Goal: Navigation & Orientation: Understand site structure

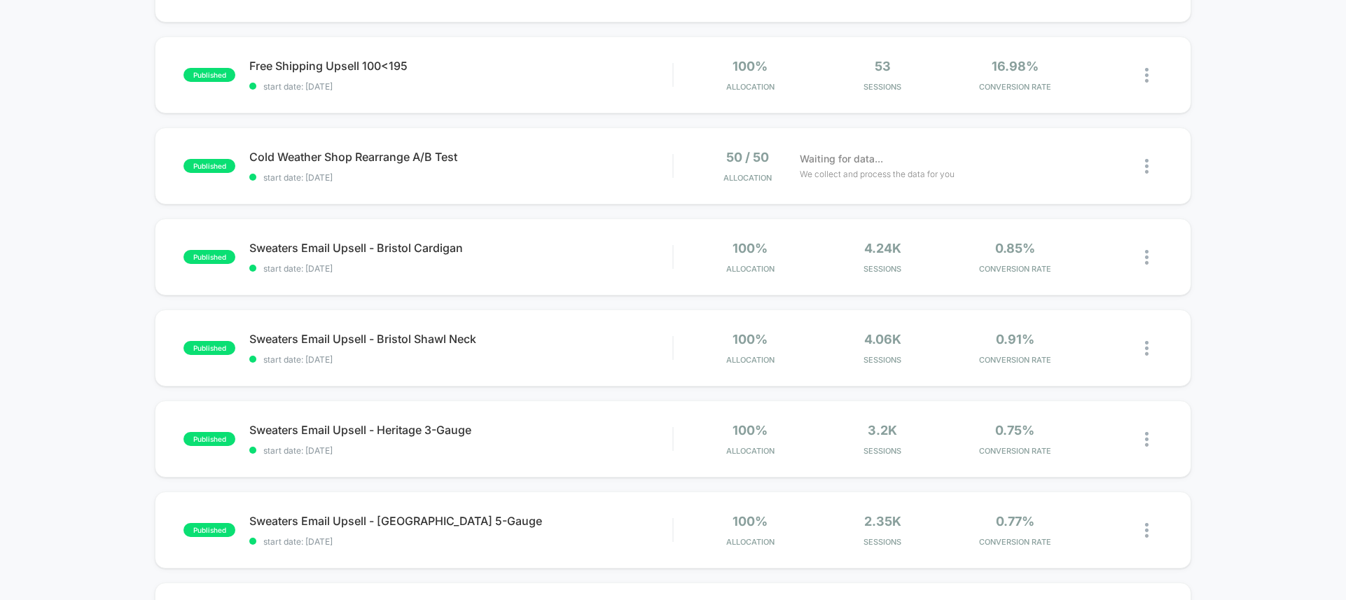
scroll to position [230, 0]
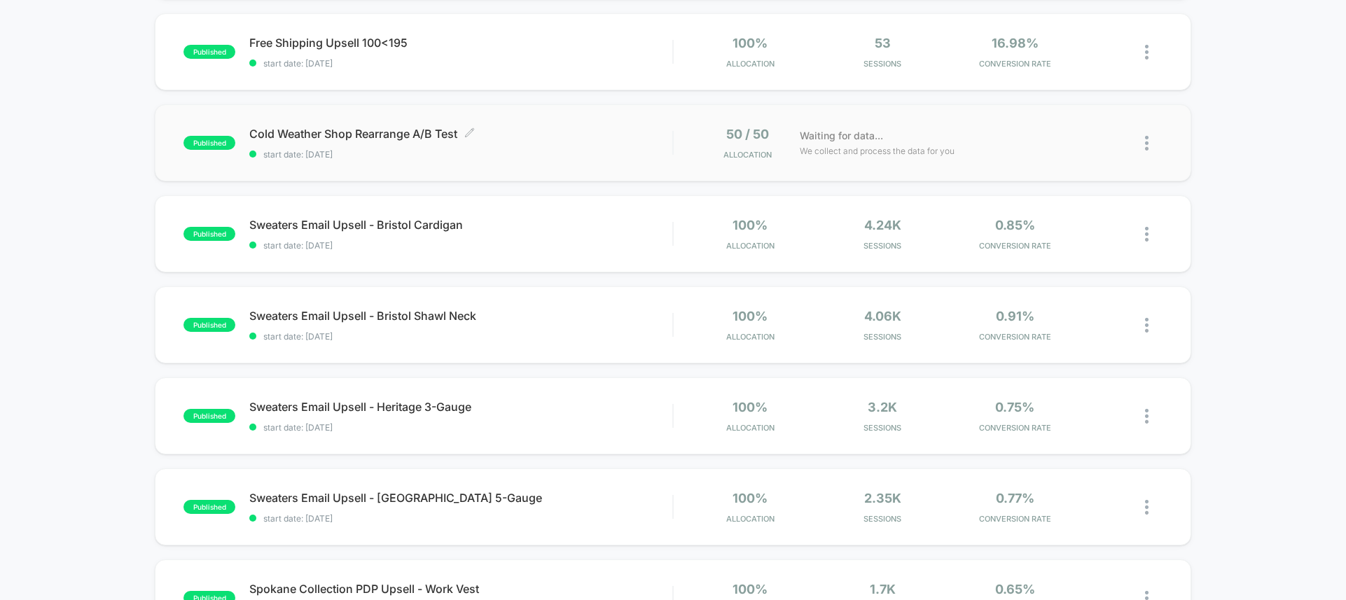
click at [555, 137] on span "Cold Weather Shop Rearrange A/B Test Click to edit experience details" at bounding box center [460, 134] width 423 height 14
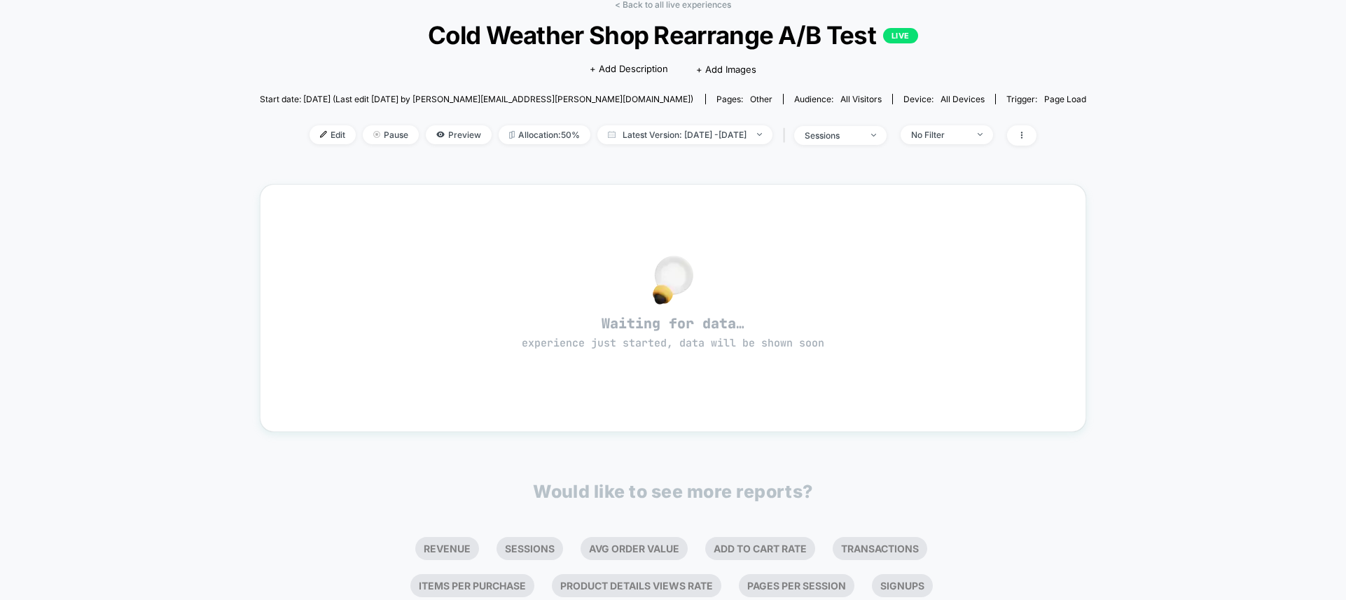
scroll to position [88, 0]
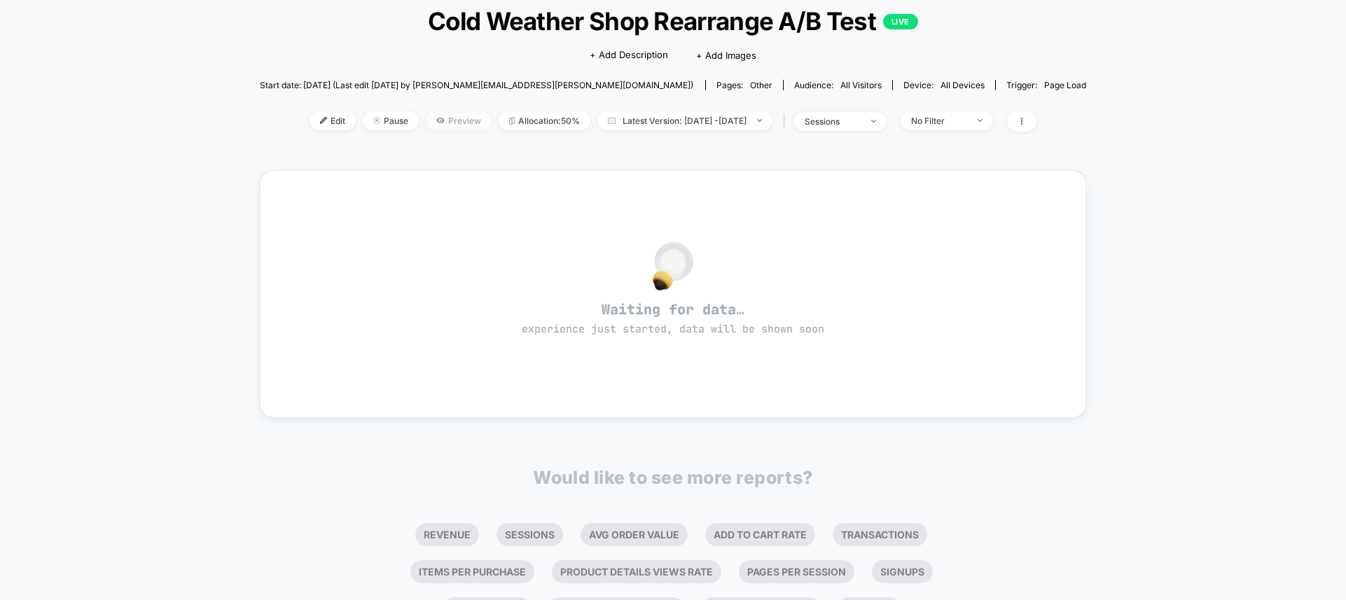
click at [432, 119] on span "Preview" at bounding box center [459, 120] width 66 height 19
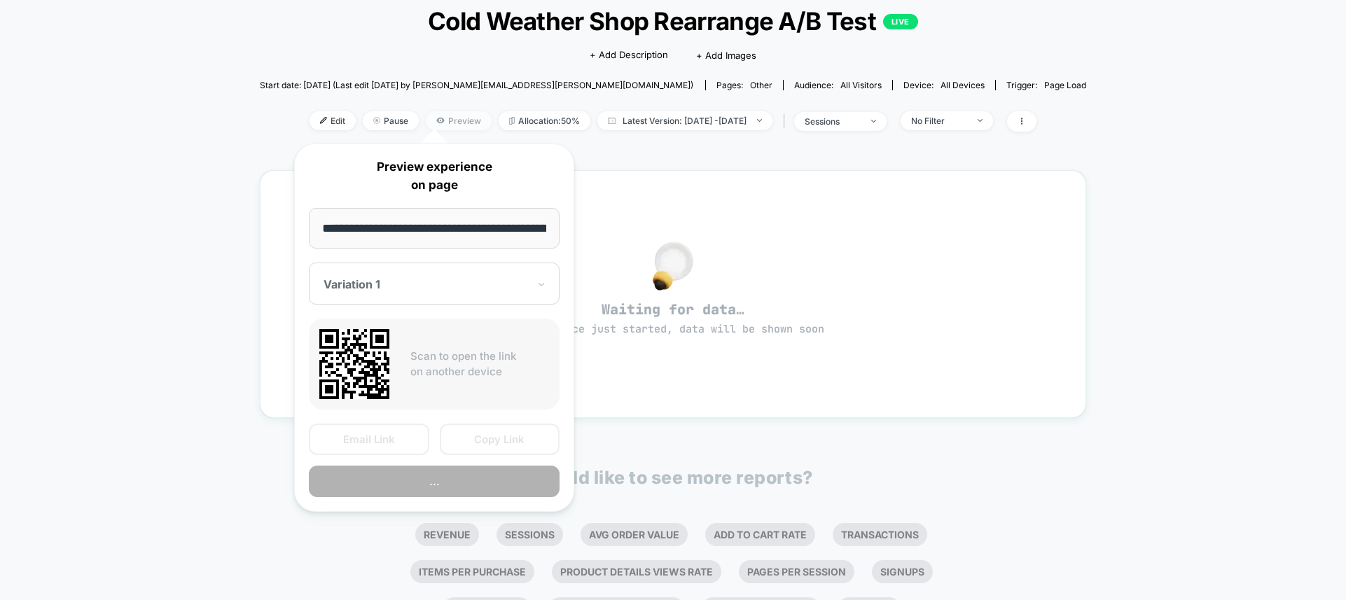
scroll to position [0, 69]
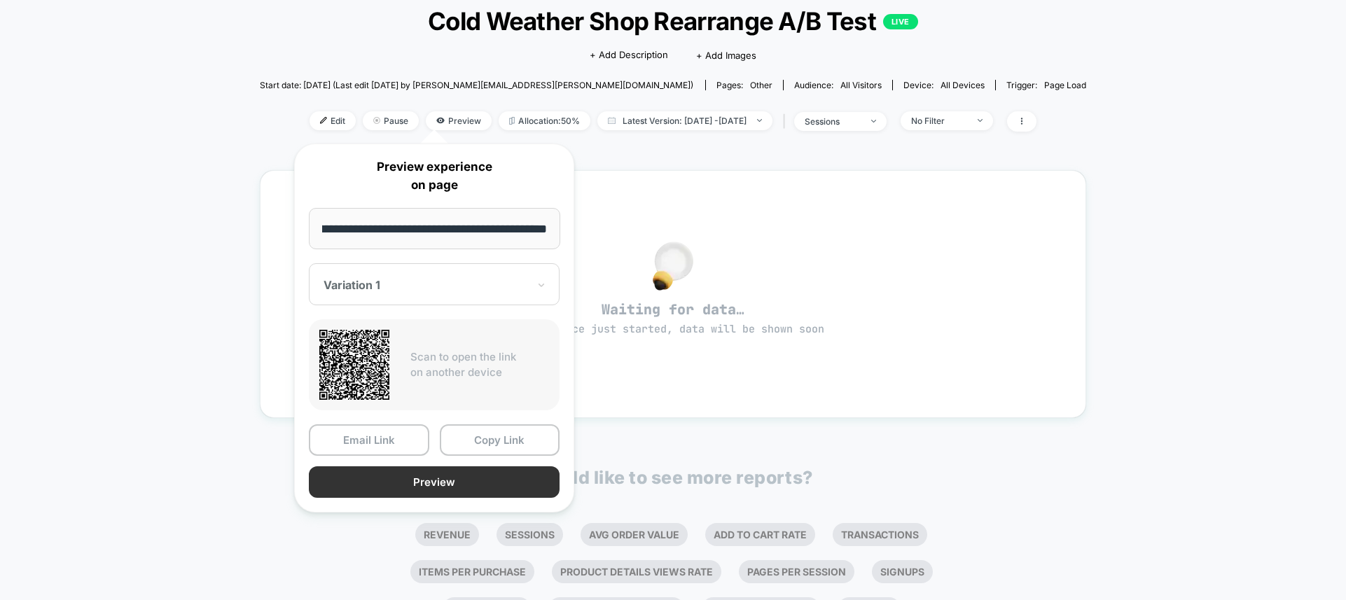
click at [441, 480] on button "Preview" at bounding box center [434, 482] width 251 height 32
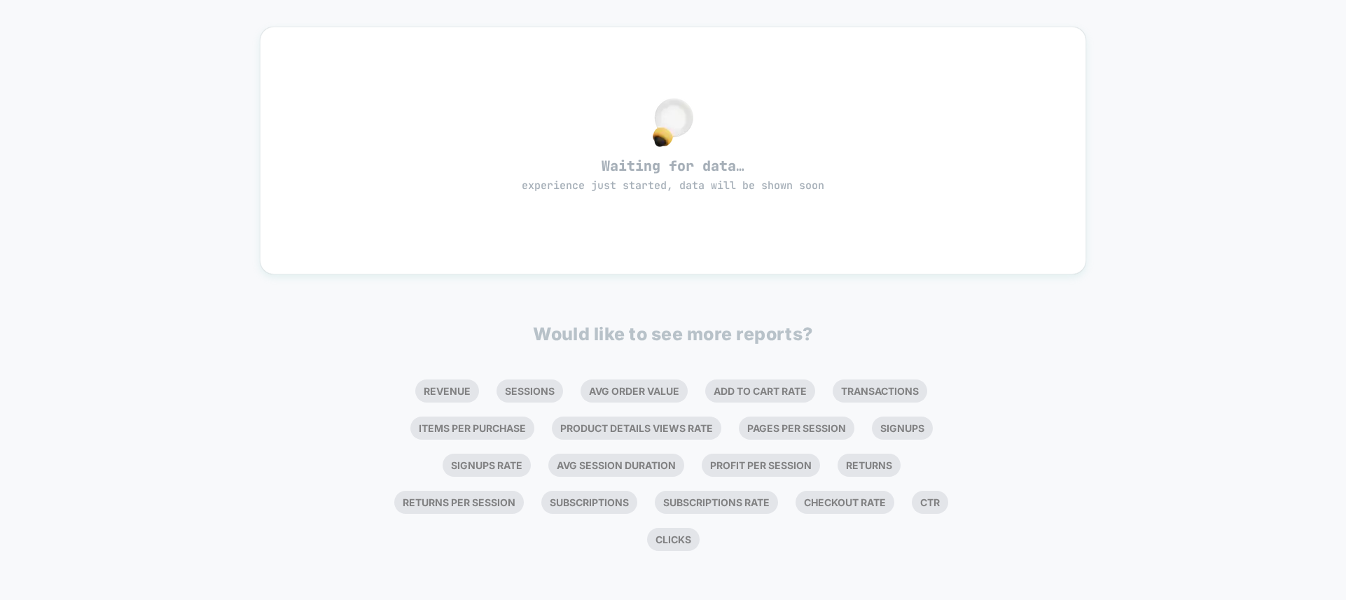
scroll to position [0, 0]
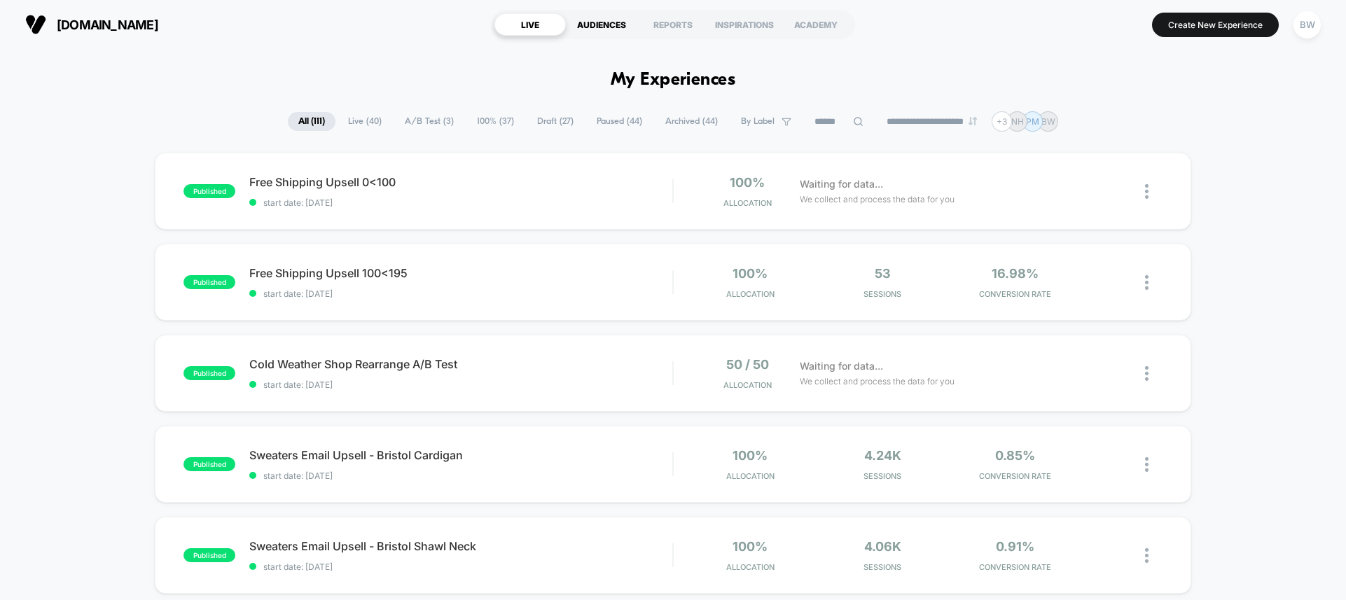
click at [614, 27] on div "AUDIENCES" at bounding box center [601, 24] width 71 height 22
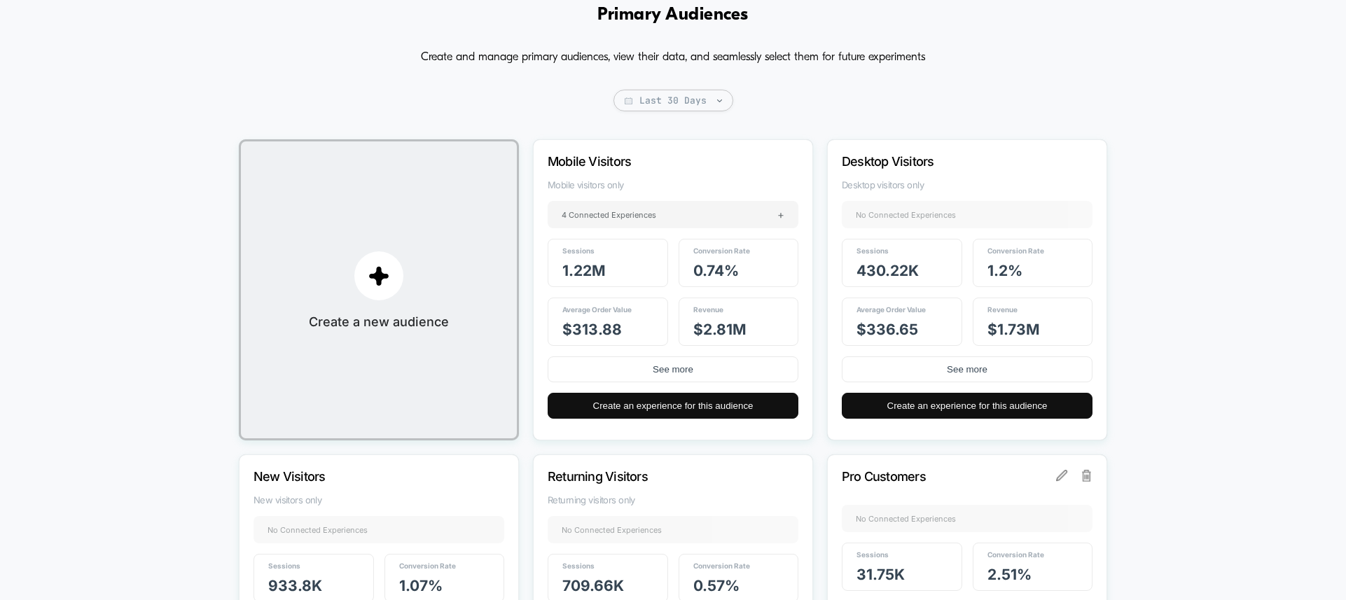
scroll to position [5, 0]
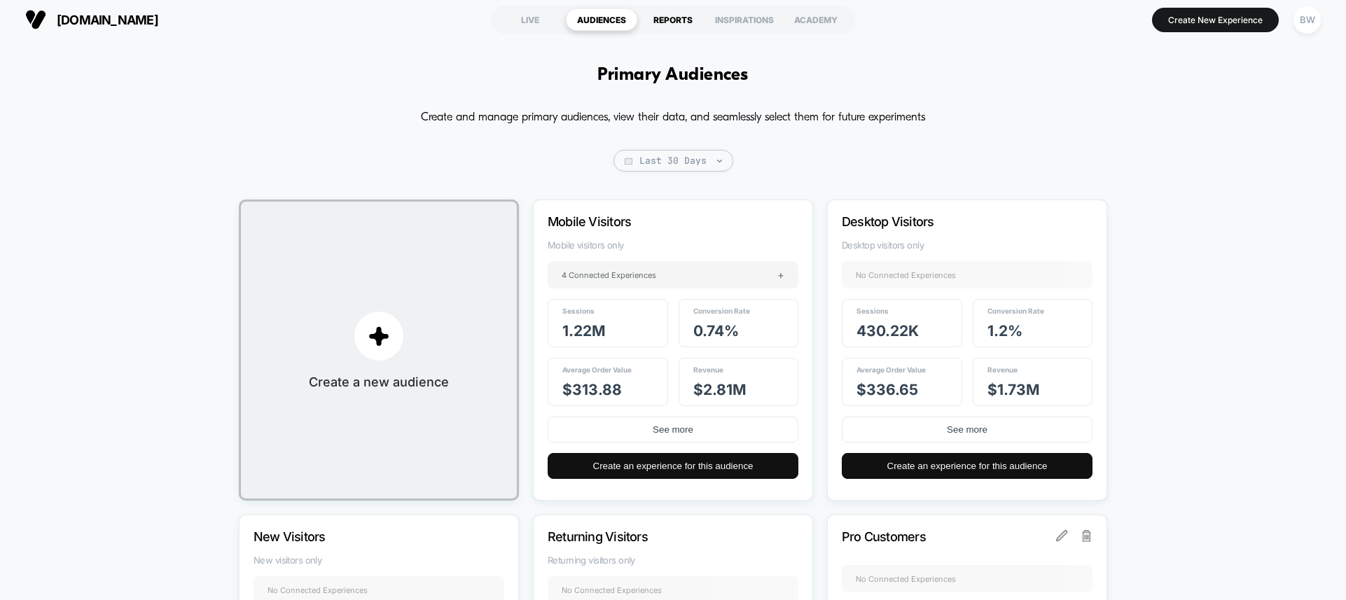
click at [670, 23] on div "REPORTS" at bounding box center [672, 19] width 71 height 22
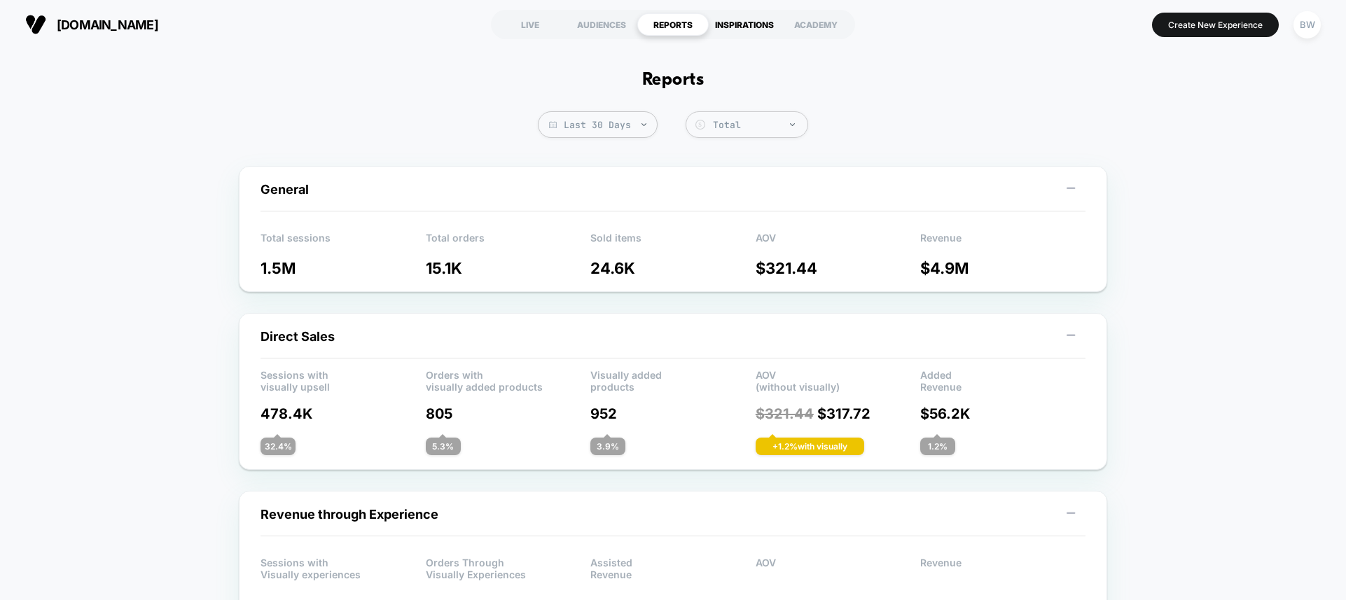
click at [756, 27] on div "INSPIRATIONS" at bounding box center [744, 24] width 71 height 22
